Goal: Task Accomplishment & Management: Manage account settings

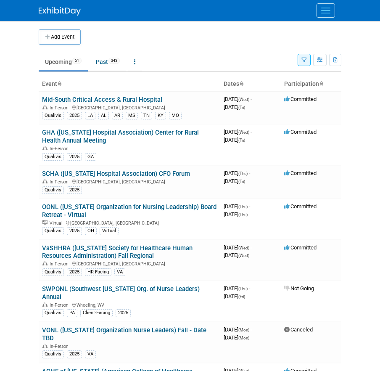
click at [331, 8] on button "Menu" at bounding box center [326, 10] width 19 height 14
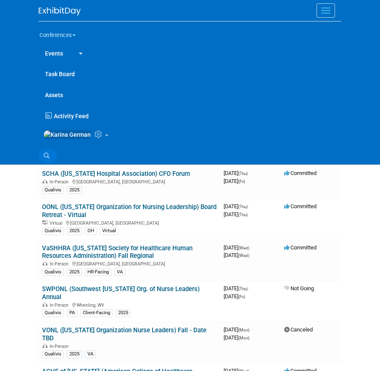
click at [46, 159] on icon at bounding box center [47, 156] width 6 height 6
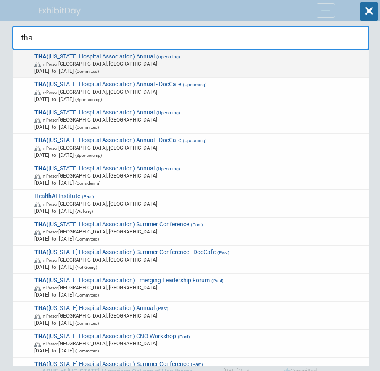
type input "tha"
click at [155, 64] on span "In-Person Nashville, TN" at bounding box center [199, 63] width 331 height 7
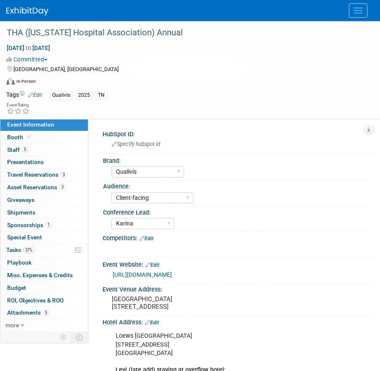
select select "Qualivis"
select select "Client-facing"
select select "Karina"
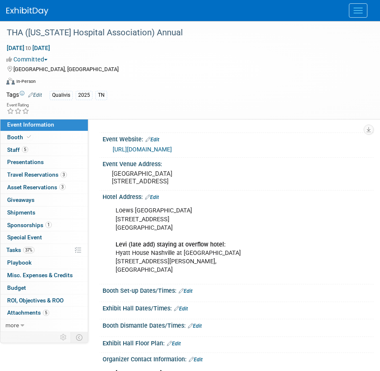
scroll to position [125, 0]
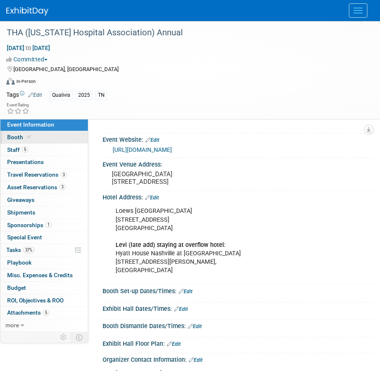
click at [28, 140] on span at bounding box center [29, 137] width 8 height 6
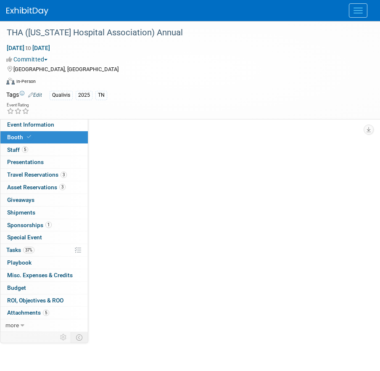
scroll to position [0, 0]
select select "6' tabletop"
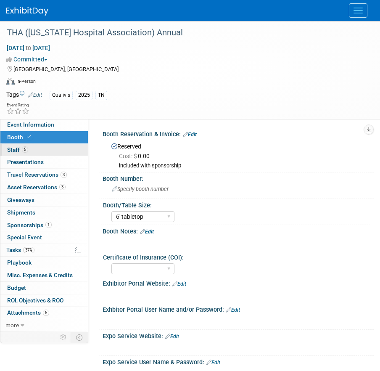
click at [53, 150] on link "5 Staff 5" at bounding box center [43, 150] width 87 height 12
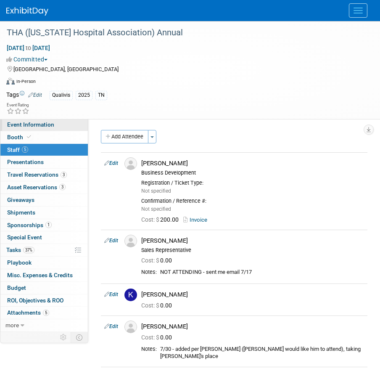
click at [46, 124] on span "Event Information" at bounding box center [30, 124] width 47 height 7
select select "Qualivis"
select select "Client-facing"
select select "Karina"
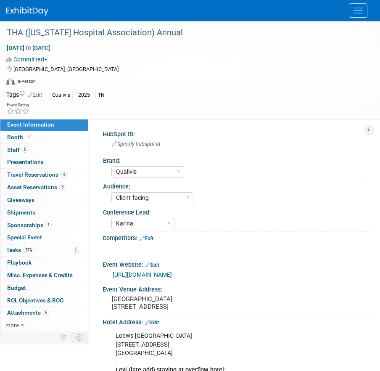
click at [157, 277] on link "https://tha.com/events/" at bounding box center [142, 274] width 59 height 7
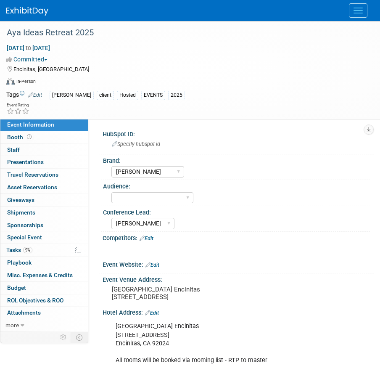
select select "[PERSON_NAME]"
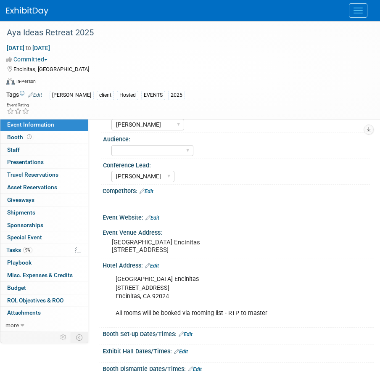
click at [356, 15] on button "Menu" at bounding box center [358, 10] width 19 height 14
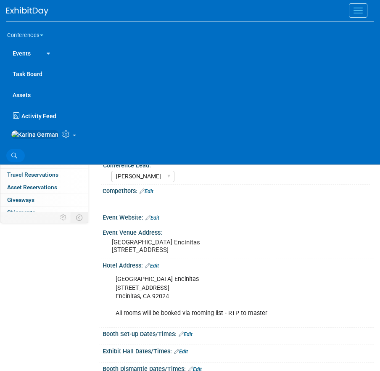
click at [10, 160] on link "Search" at bounding box center [15, 155] width 19 height 13
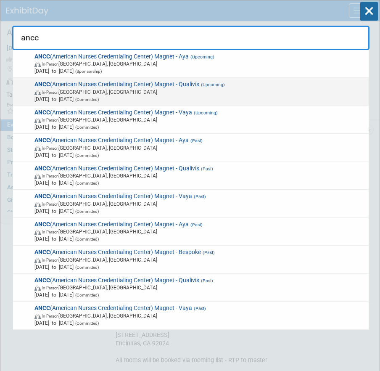
type input "ancc"
click at [132, 86] on span "ANCC (American Nurses Credentialing Center) Magnet - Qualivis (Upcoming) In-Per…" at bounding box center [199, 92] width 334 height 22
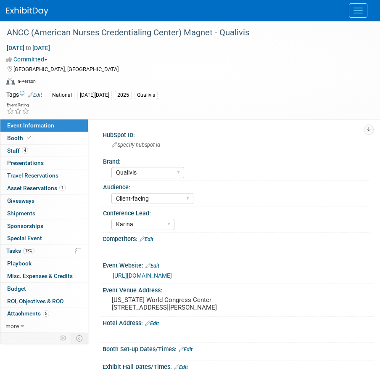
select select "Qualivis"
select select "Client-facing"
select select "Karina"
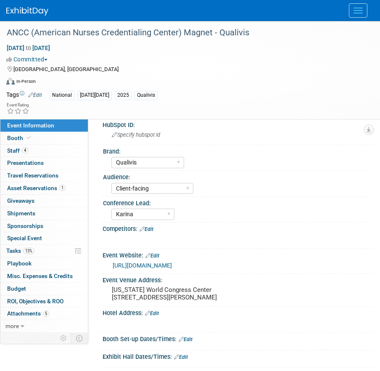
scroll to position [1, 0]
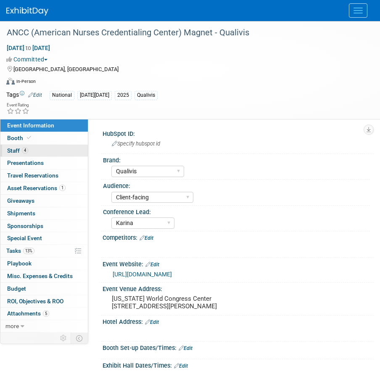
click at [36, 153] on link "4 Staff 4" at bounding box center [43, 151] width 87 height 12
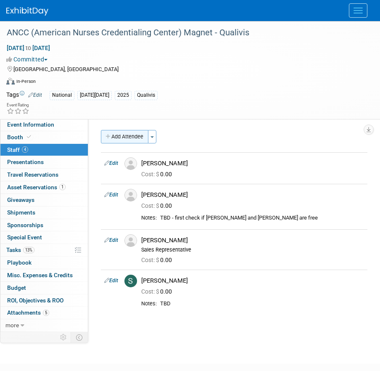
click at [128, 134] on button "Add Attendee" at bounding box center [125, 136] width 48 height 13
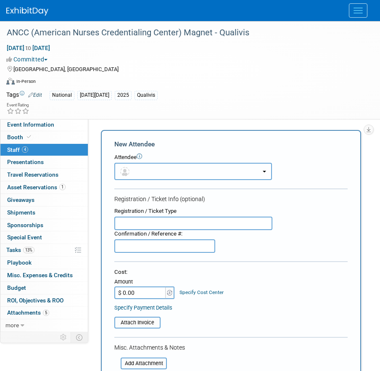
click at [154, 164] on button "button" at bounding box center [193, 171] width 158 height 17
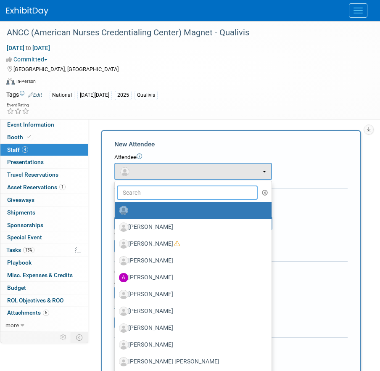
click at [140, 192] on input "text" at bounding box center [187, 192] width 141 height 14
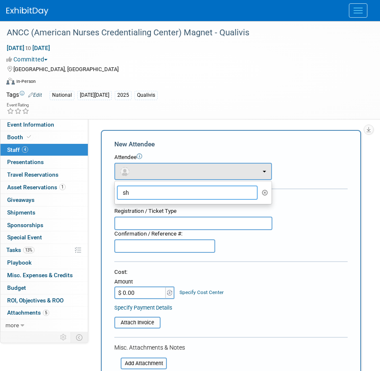
type input "s"
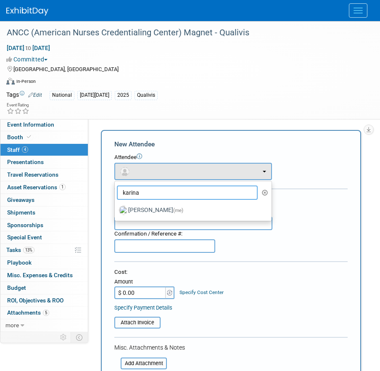
type input "karina"
click at [188, 212] on label "[PERSON_NAME] (me)" at bounding box center [191, 210] width 144 height 13
click at [116, 212] on input "[PERSON_NAME] (me)" at bounding box center [113, 208] width 5 height 5
select select "eb9a80ed-01df-455e-b7c9-ebccef2a47a7"
select select "3"
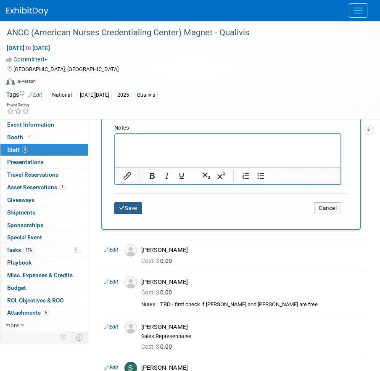
click at [129, 212] on button "Save" at bounding box center [128, 208] width 28 height 12
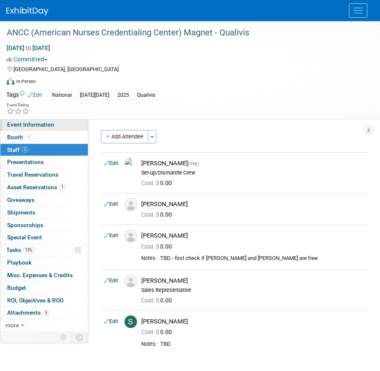
click at [66, 127] on link "Event Information" at bounding box center [43, 125] width 87 height 12
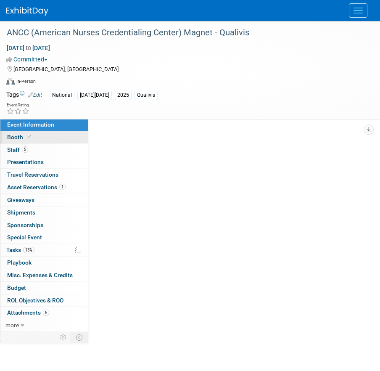
select select "Qualivis"
select select "Client-facing"
select select "Karina"
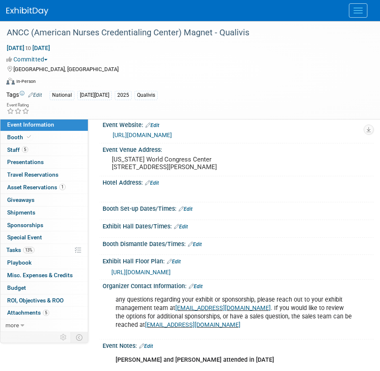
scroll to position [140, 0]
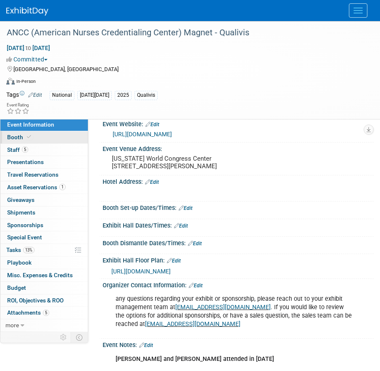
click at [63, 137] on link "Booth" at bounding box center [43, 137] width 87 height 12
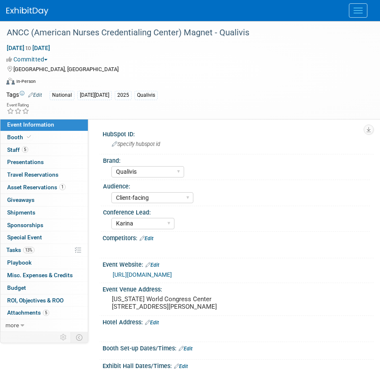
select select "10'x10'"
select select "Yes"
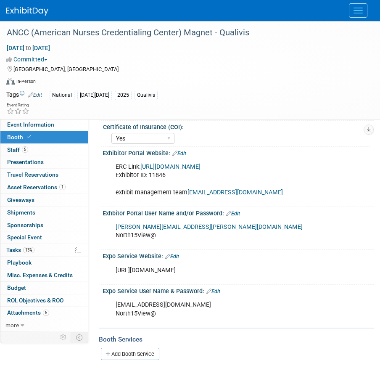
scroll to position [152, 0]
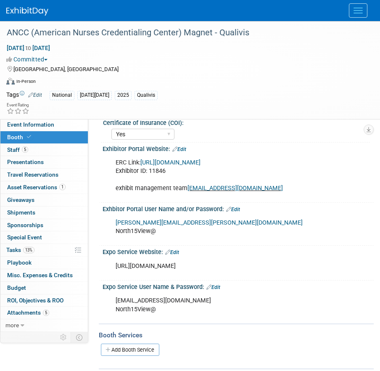
click at [201, 163] on link "[URL][DOMAIN_NAME]" at bounding box center [170, 162] width 60 height 7
